Goal: Task Accomplishment & Management: Use online tool/utility

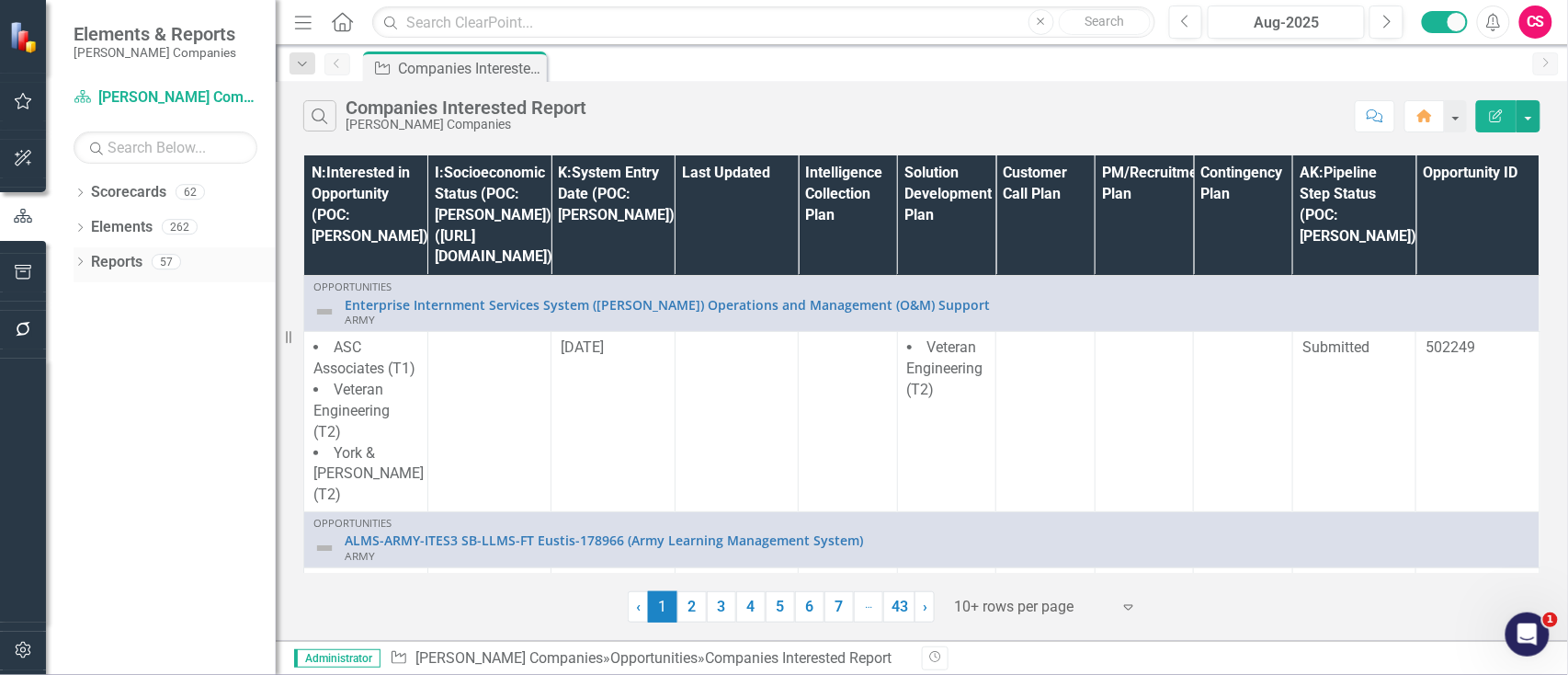
click at [79, 261] on icon "Dropdown" at bounding box center [79, 263] width 13 height 11
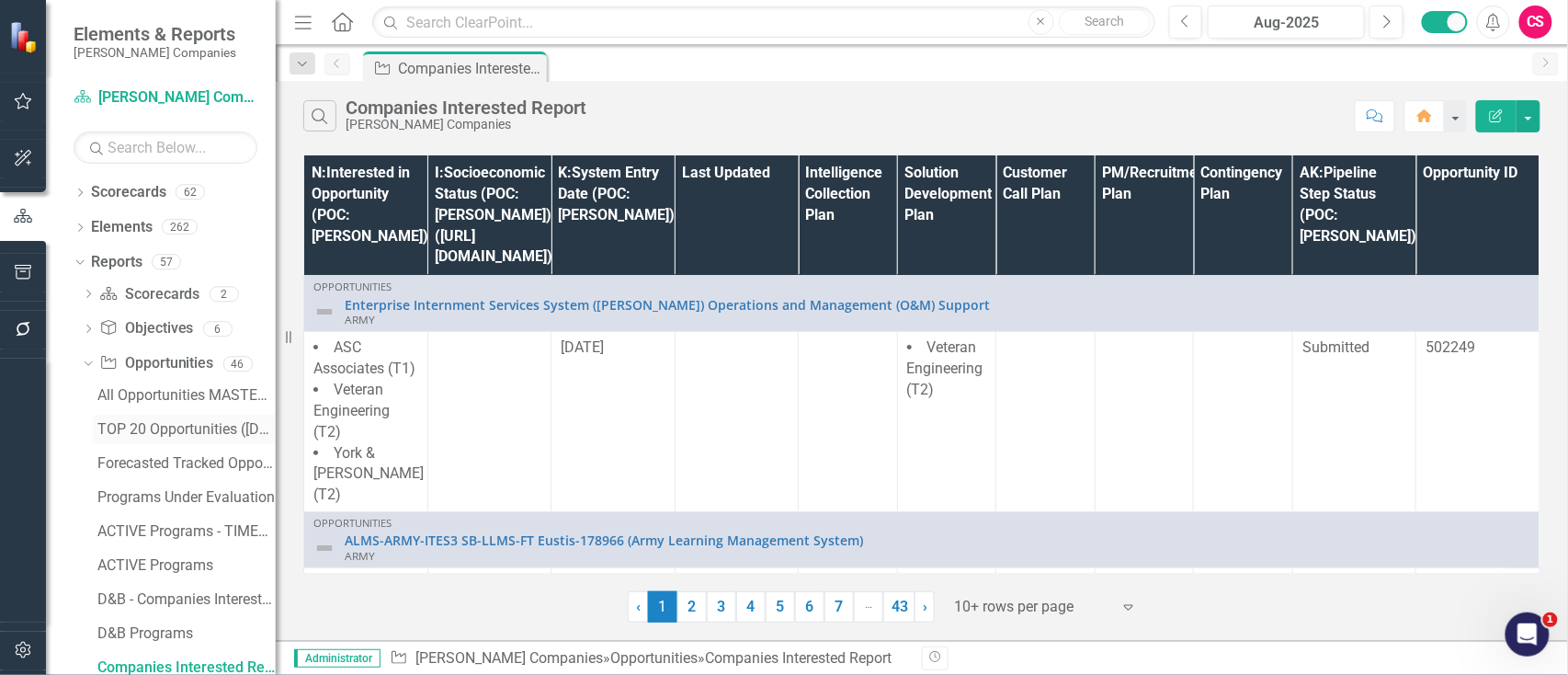
click at [141, 427] on div "TOP 20 Opportunities ([DATE] Process)" at bounding box center [186, 428] width 178 height 16
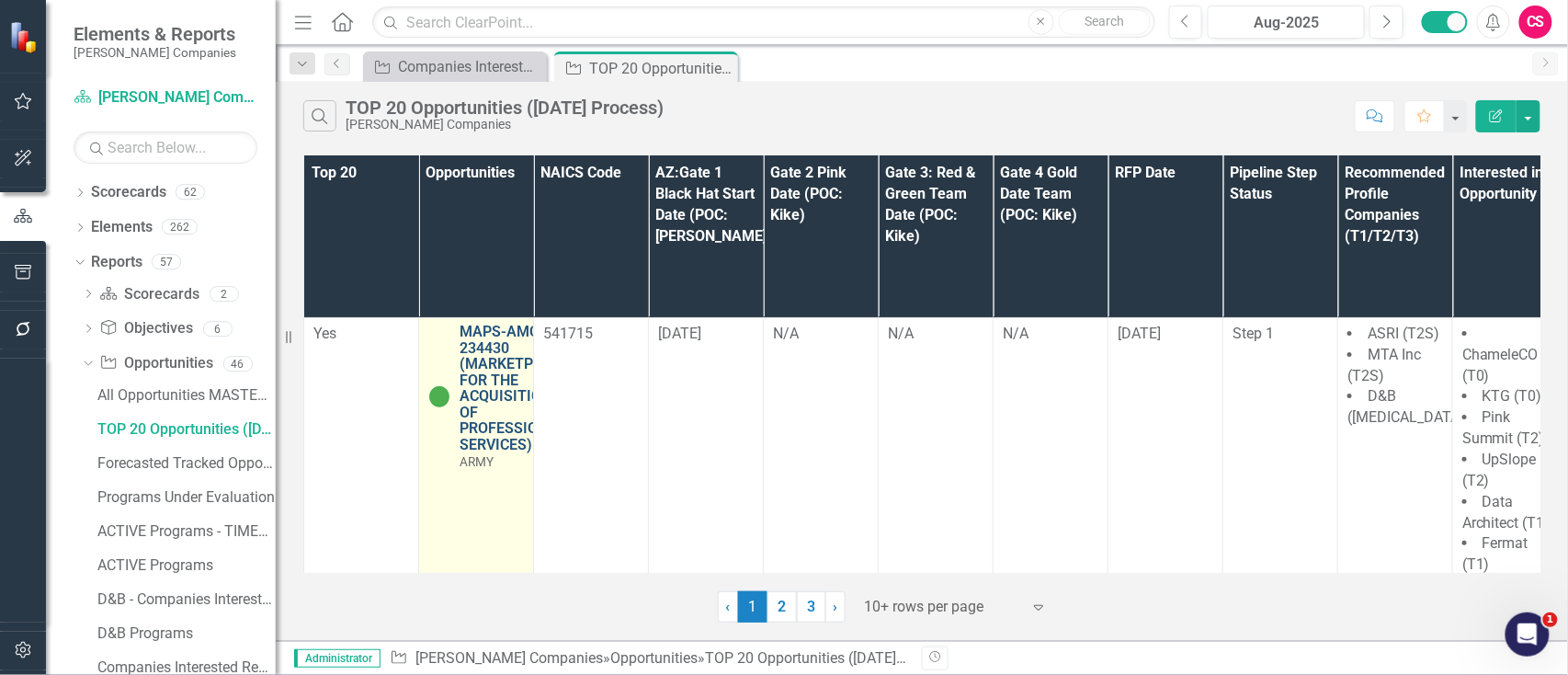
click at [501, 324] on link "MAPS-AMC-234430 (MARKETPLACE FOR THE ACQUISITION OF PROFESSIONAL SERVICES)" at bounding box center [514, 388] width 110 height 130
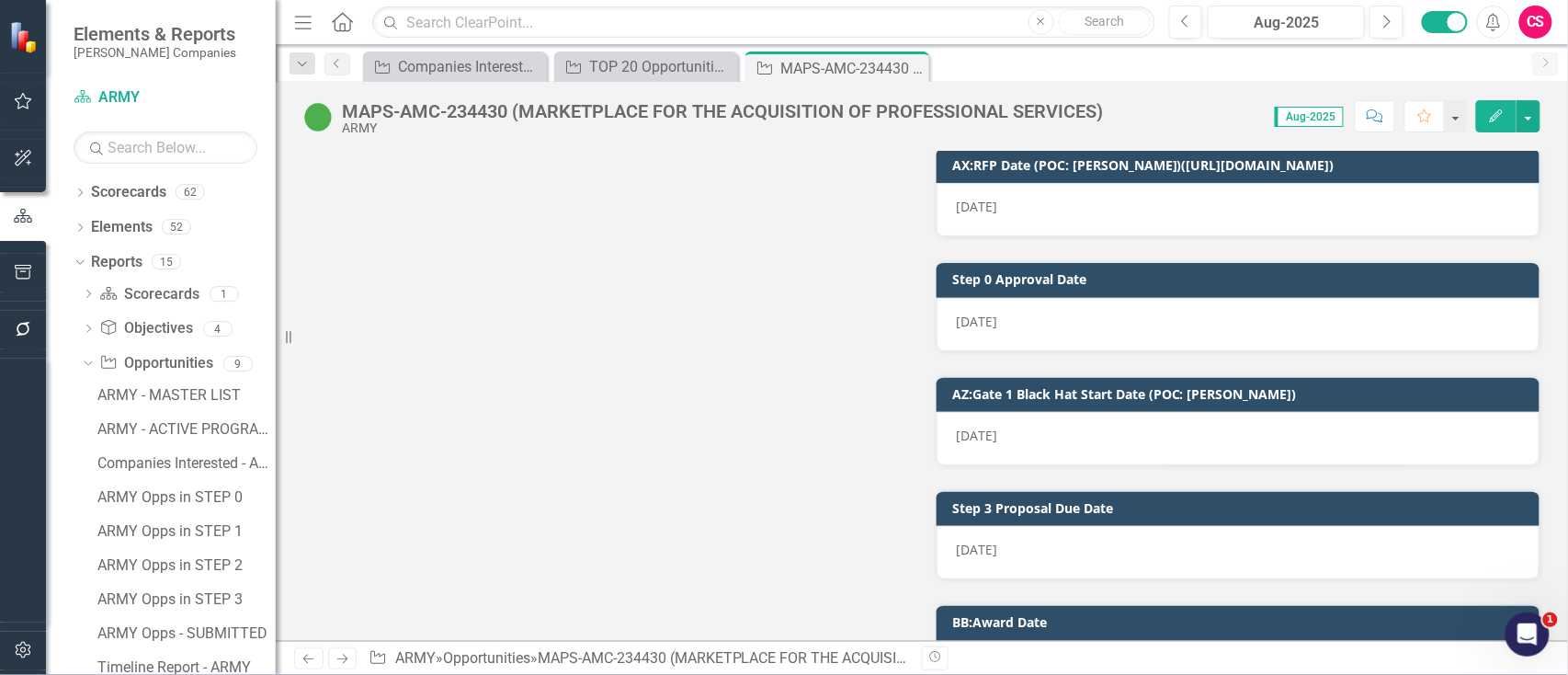
scroll to position [12567, 0]
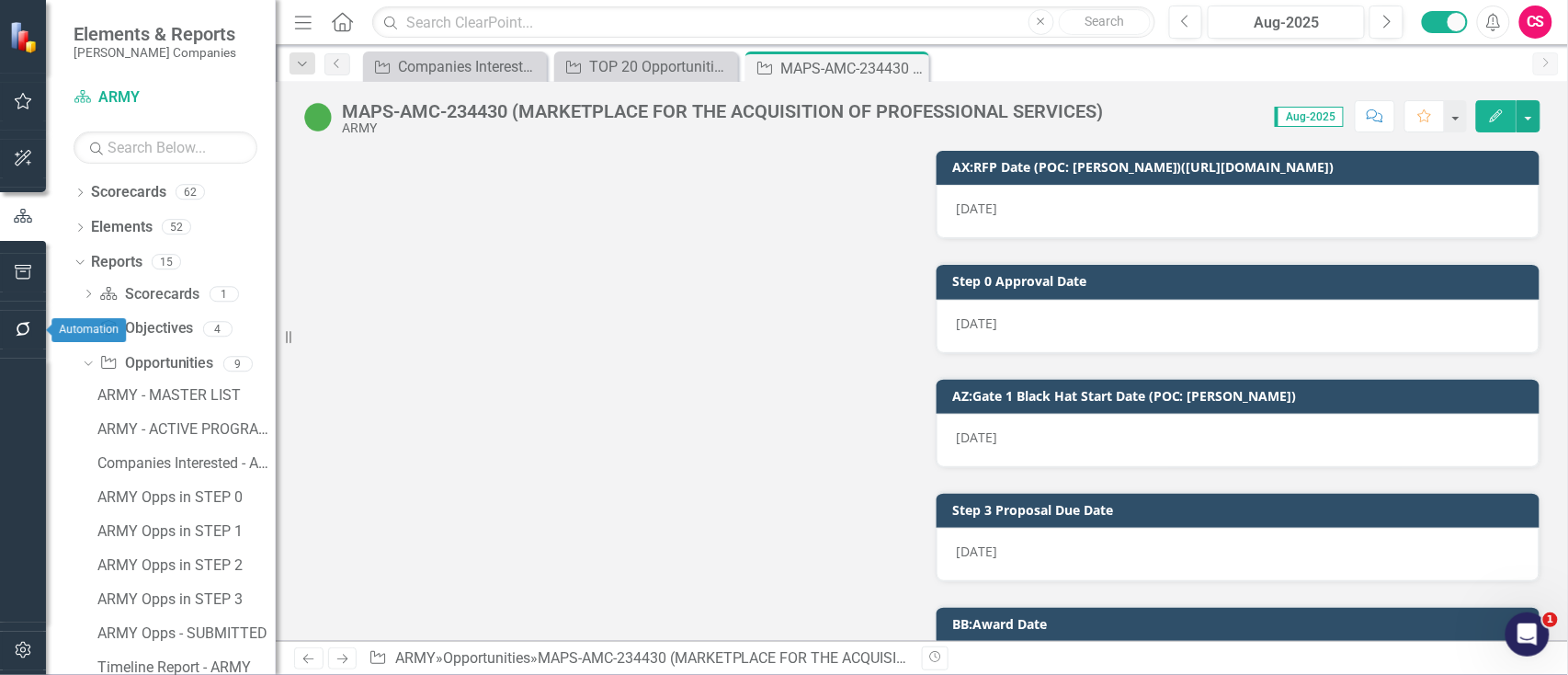
click at [37, 329] on button "button" at bounding box center [23, 330] width 41 height 39
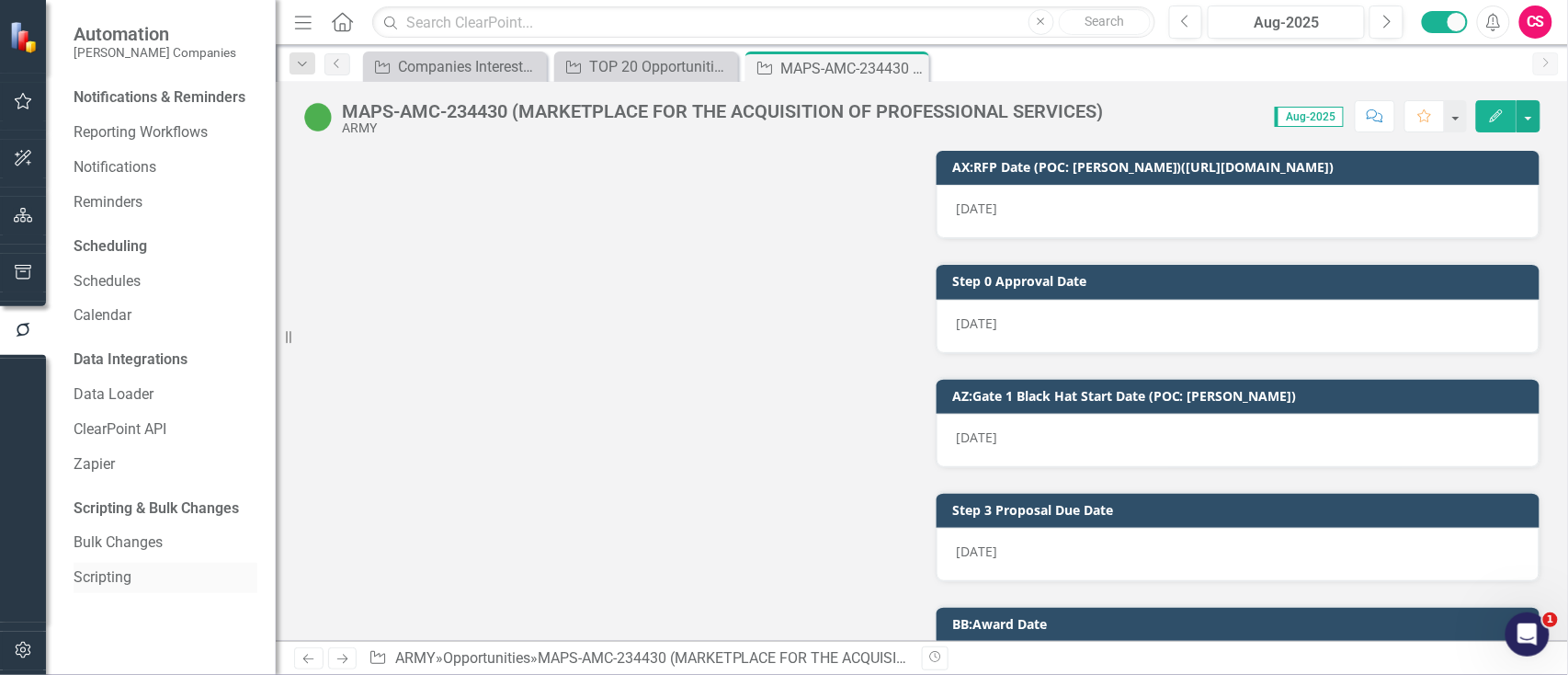
click at [111, 575] on link "Scripting" at bounding box center [165, 578] width 184 height 21
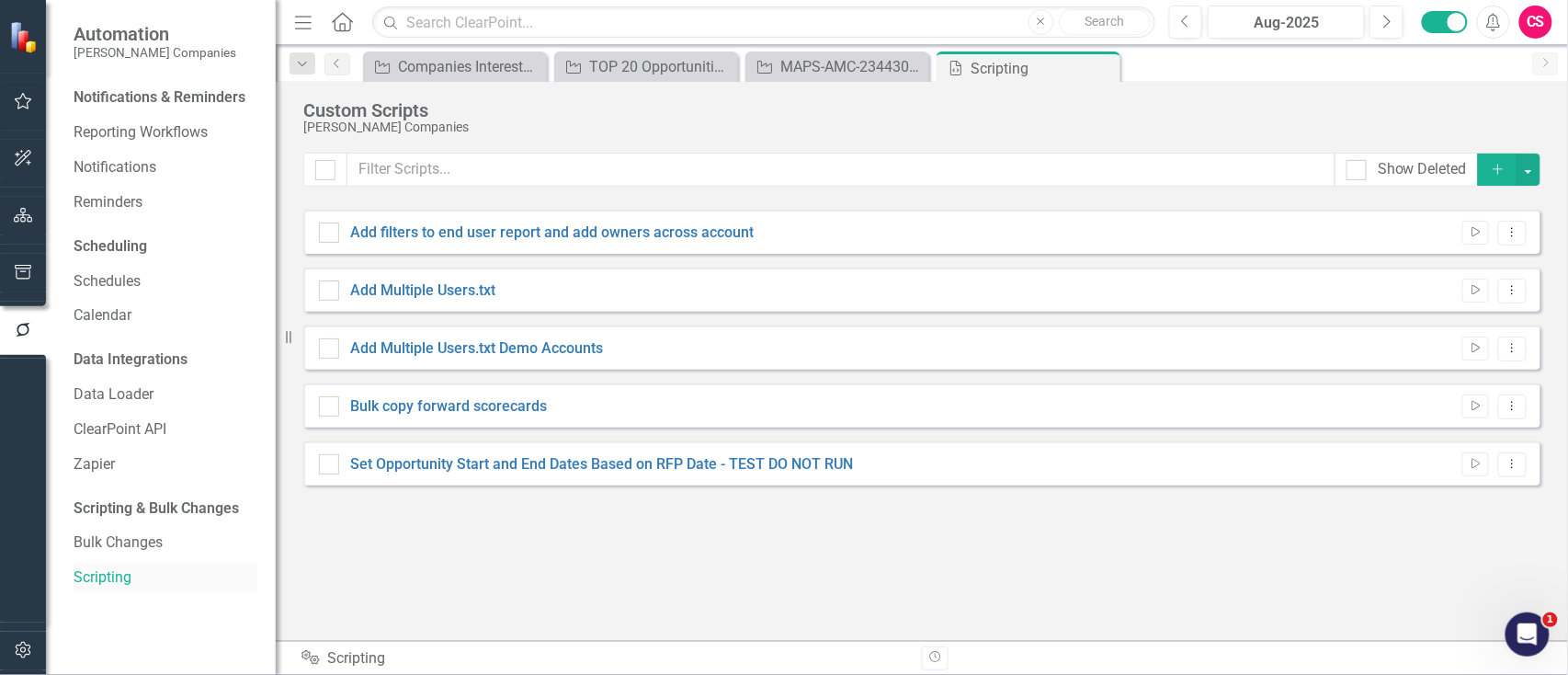
checkbox input "false"
click at [751, 459] on link "Set Opportunity Start and End Dates Based on RFP Date - TEST DO NOT RUN" at bounding box center [602, 464] width 502 height 17
click at [331, 459] on input "Set Opportunity Start and End Dates Based on RFP Date - TEST DO NOT RUN" at bounding box center [324, 460] width 12 height 12
checkbox input "true"
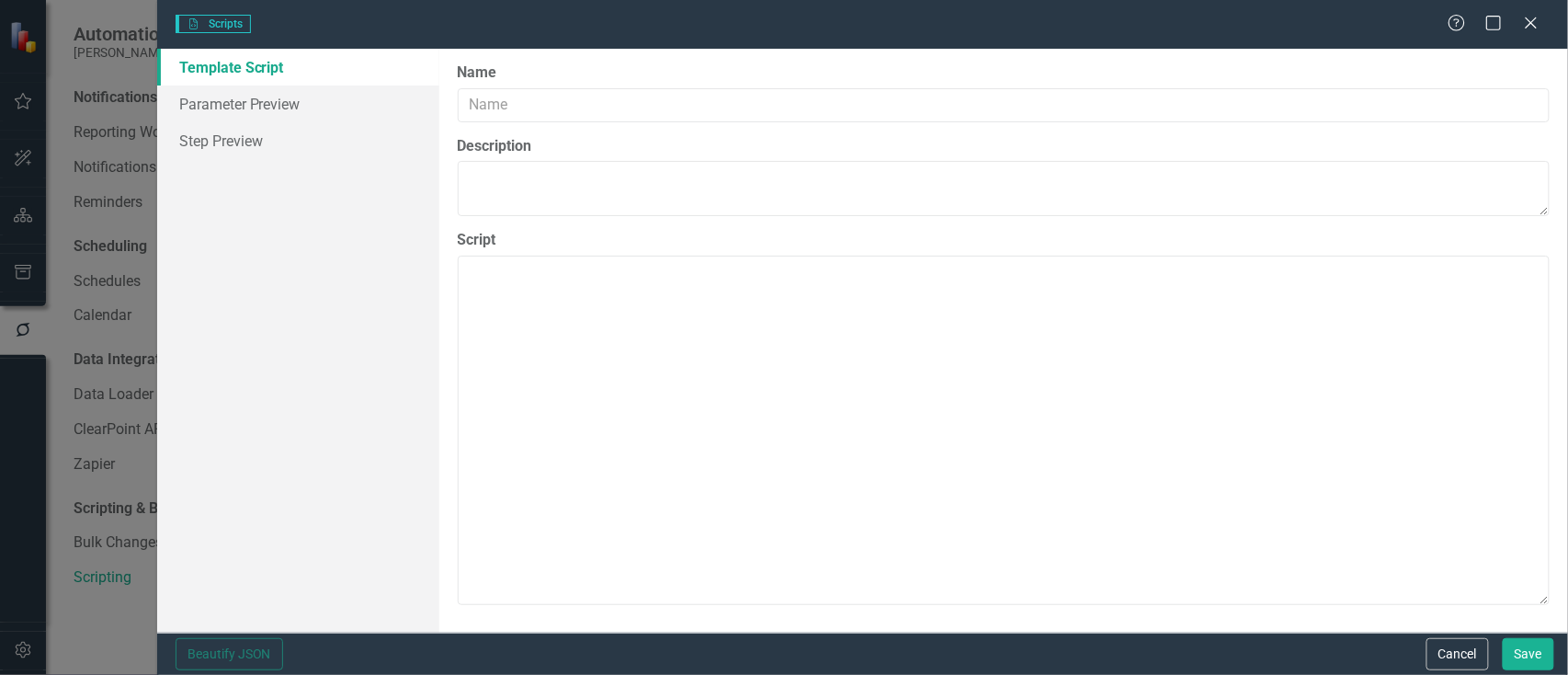
type input "Set Opportunity Start and End Dates Based on RFP Date - TEST DO NOT RUN"
type textarea "{ "Comments": { "Recommended Name": "Set Opportunity Start and End Dates Based …"
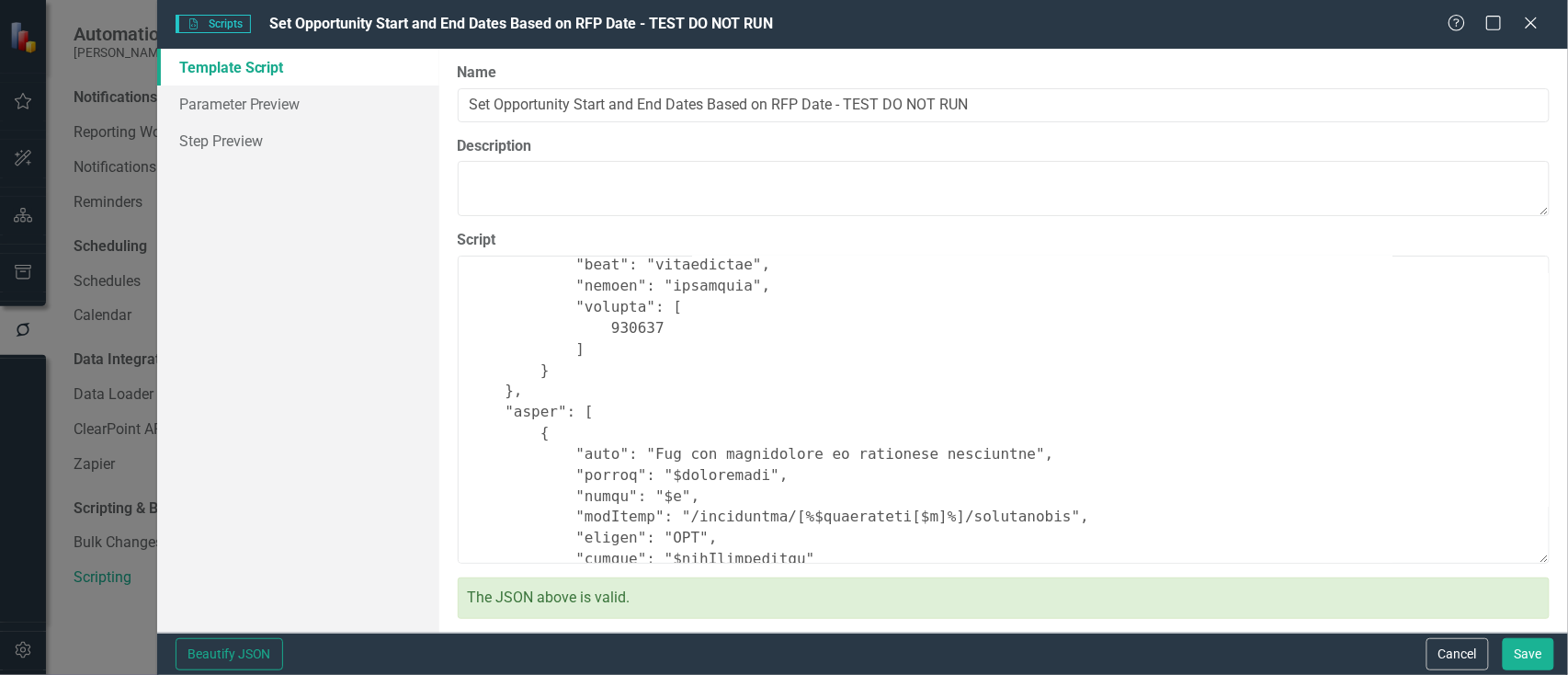
scroll to position [215, 0]
click at [608, 329] on textarea "Script" at bounding box center [1004, 409] width 1092 height 308
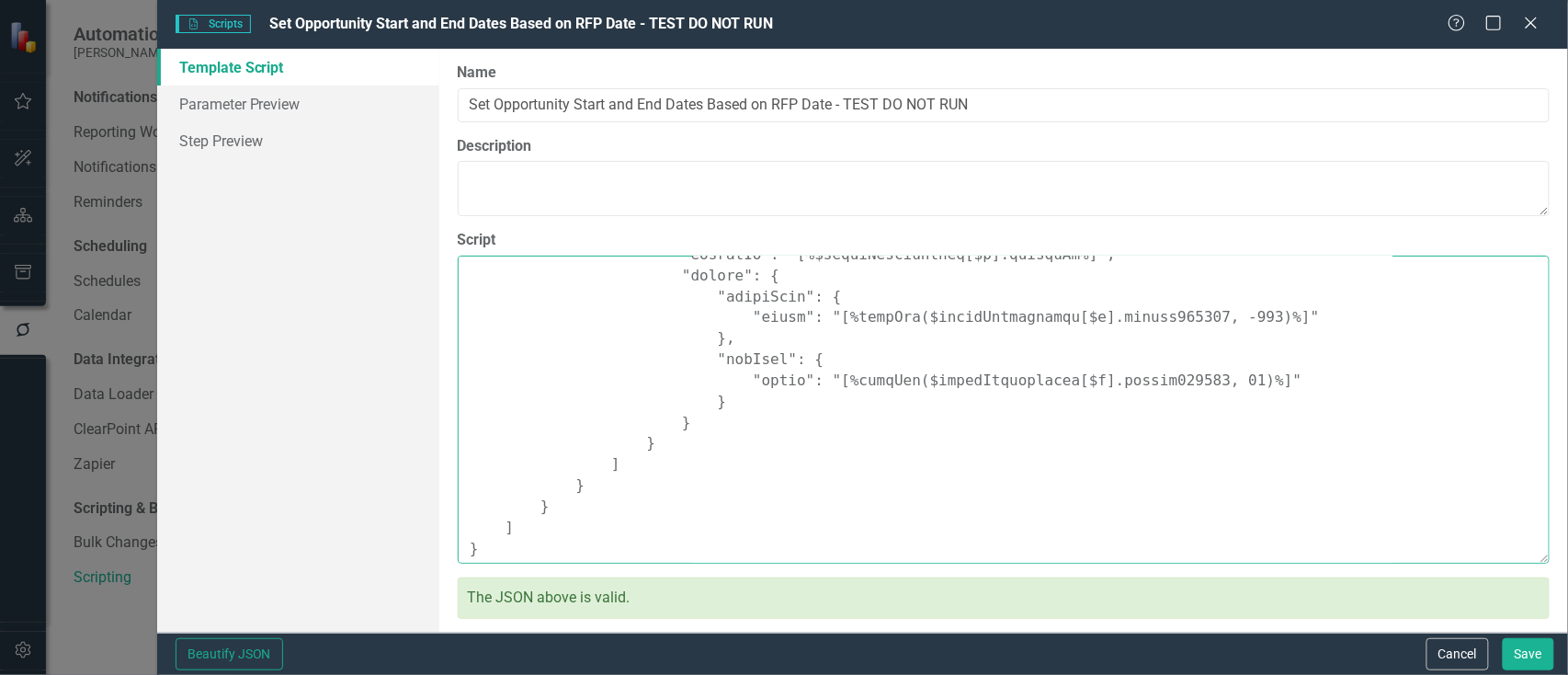
scroll to position [1613, 0]
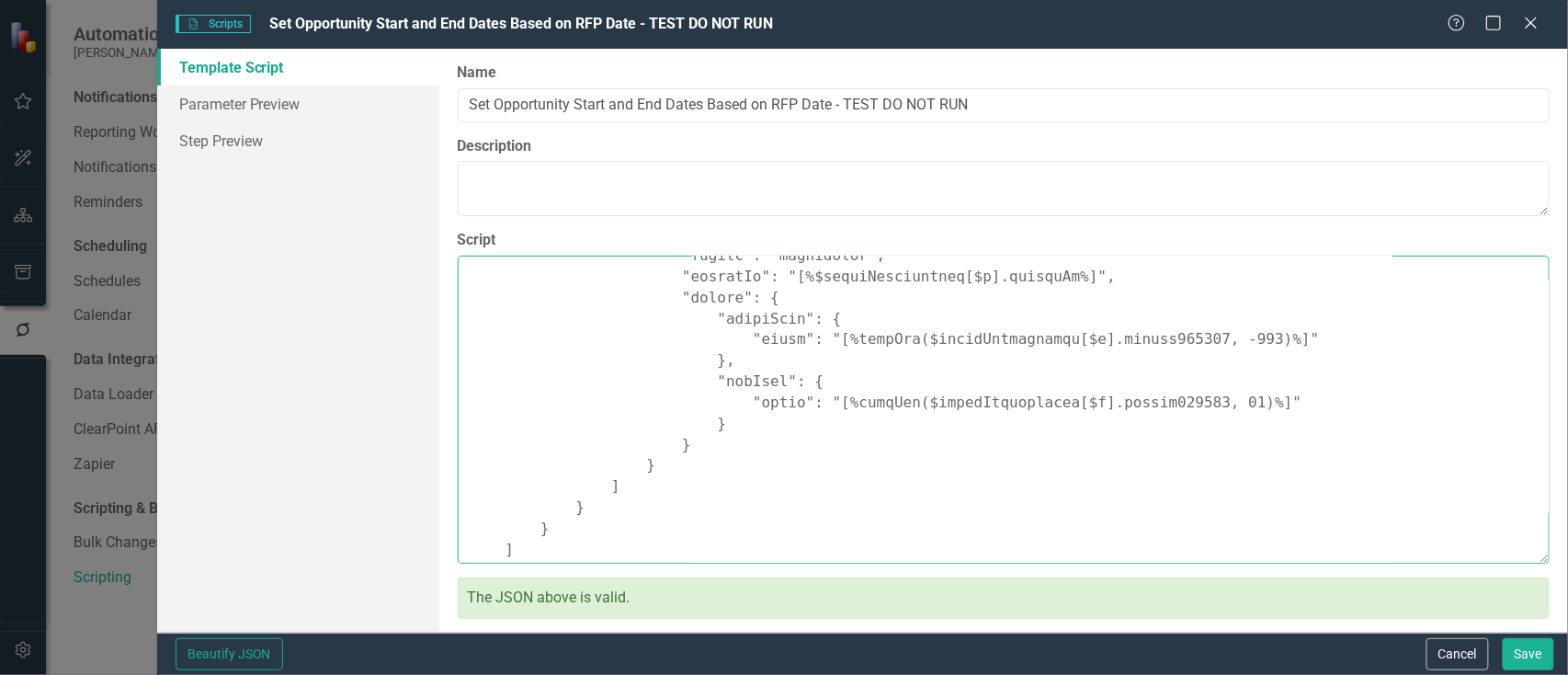
click at [1162, 334] on textarea "Script" at bounding box center [1004, 409] width 1092 height 308
click at [1124, 409] on textarea "Script" at bounding box center [1004, 409] width 1092 height 308
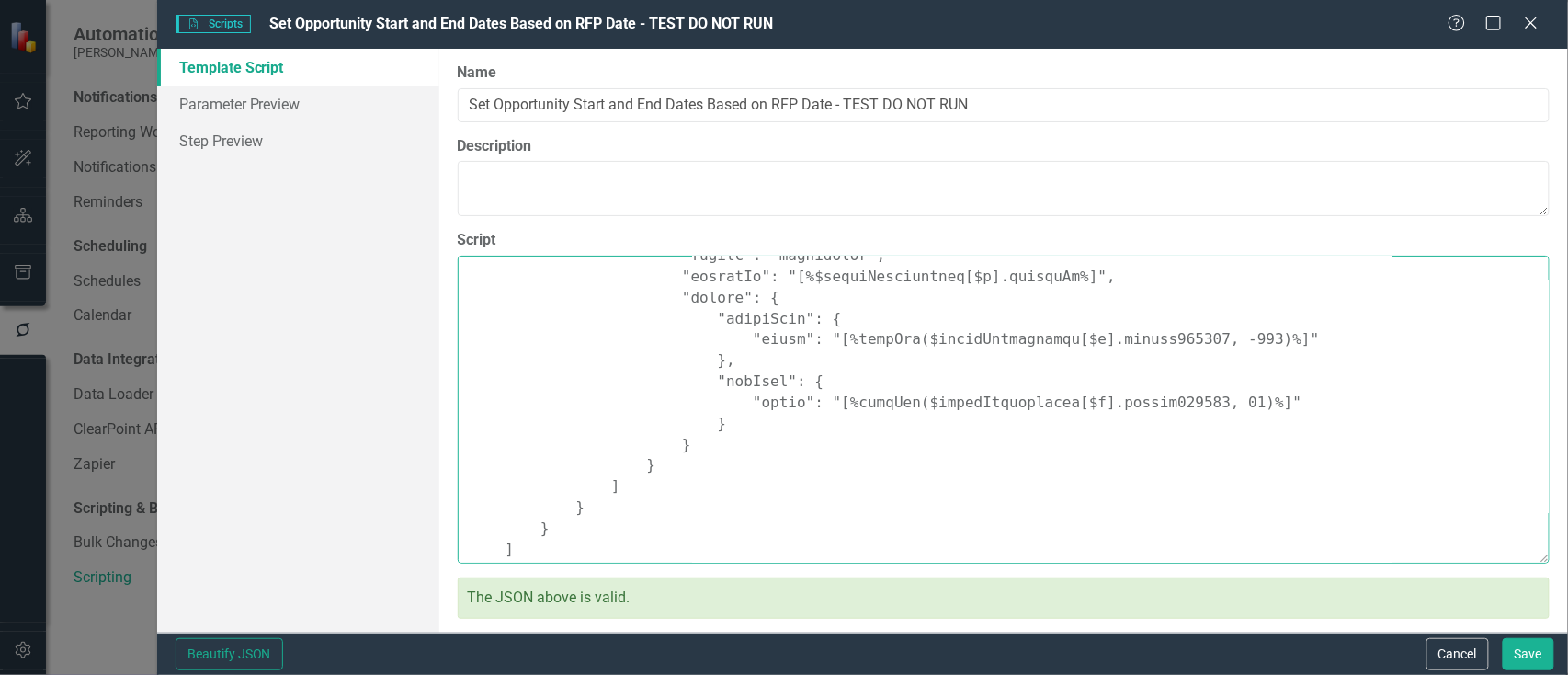
click at [1124, 409] on textarea "Script" at bounding box center [1004, 409] width 1092 height 308
click at [1445, 663] on button "Cancel" at bounding box center [1457, 654] width 63 height 32
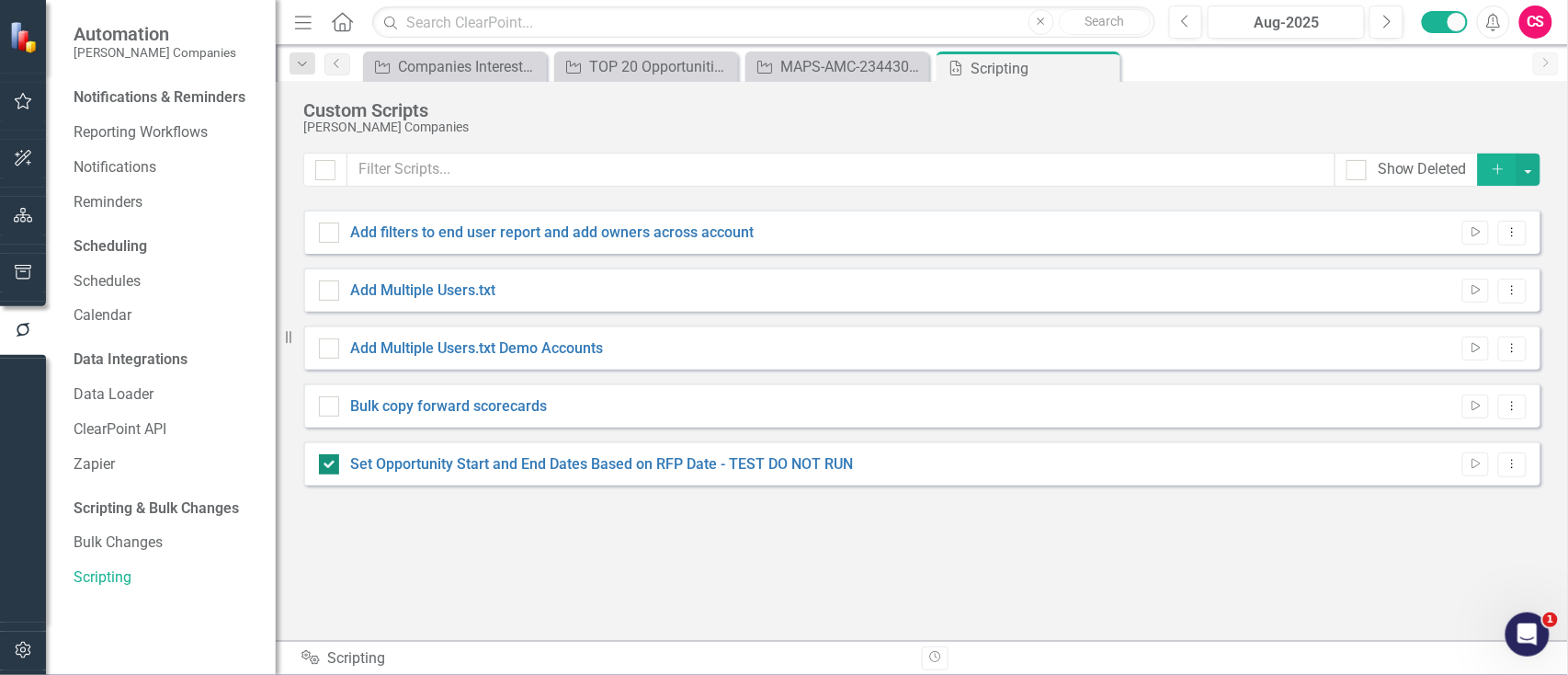
click at [324, 456] on input "Set Opportunity Start and End Dates Based on RFP Date - TEST DO NOT RUN" at bounding box center [324, 460] width 12 height 12
checkbox input "false"
click at [368, 502] on div "Show Deleted Add Add filters to end user report and add owners across account R…" at bounding box center [921, 385] width 1237 height 465
